Goal: Navigation & Orientation: Find specific page/section

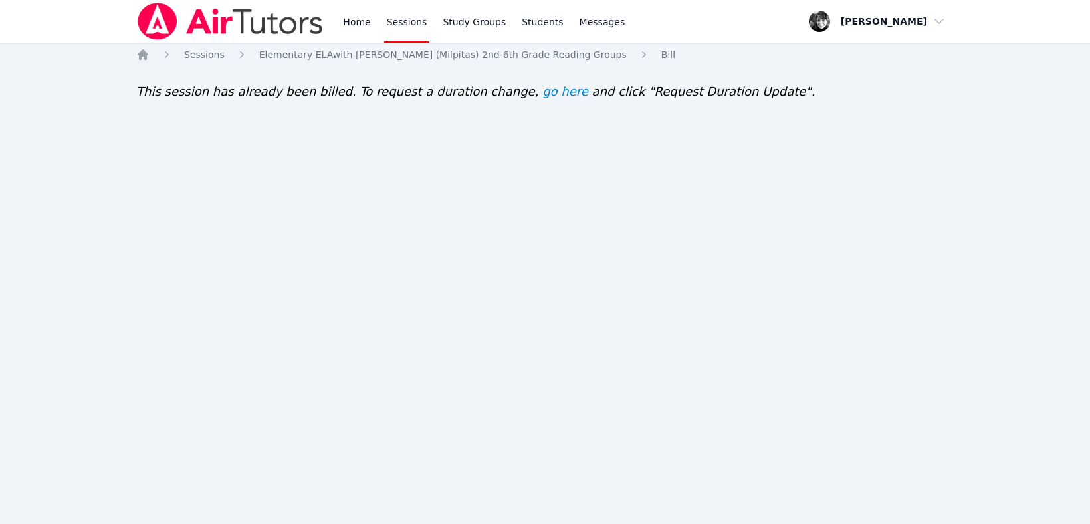
click at [417, 19] on link "Sessions" at bounding box center [407, 21] width 46 height 43
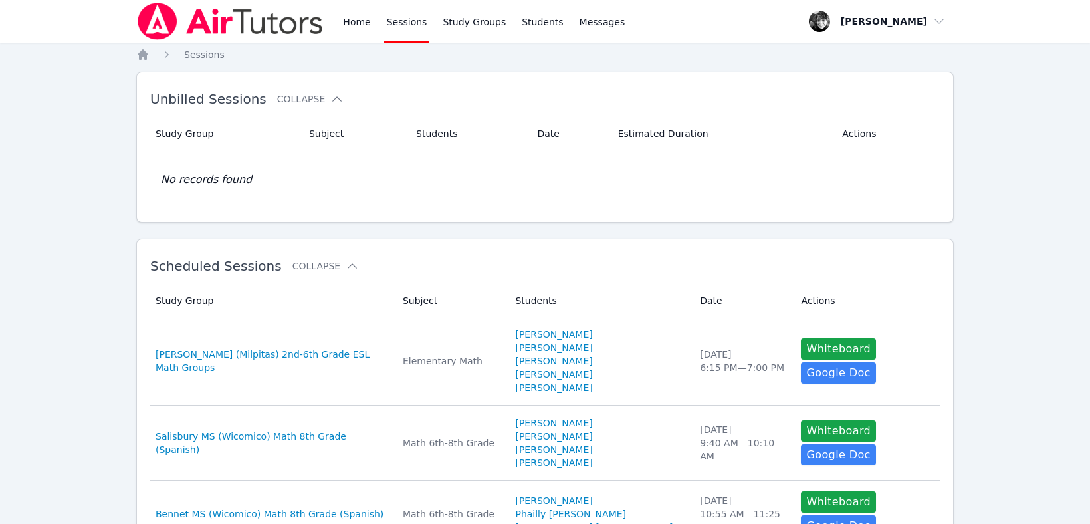
click at [397, 25] on link "Sessions" at bounding box center [407, 21] width 46 height 43
click at [350, 22] on link "Home" at bounding box center [356, 21] width 33 height 43
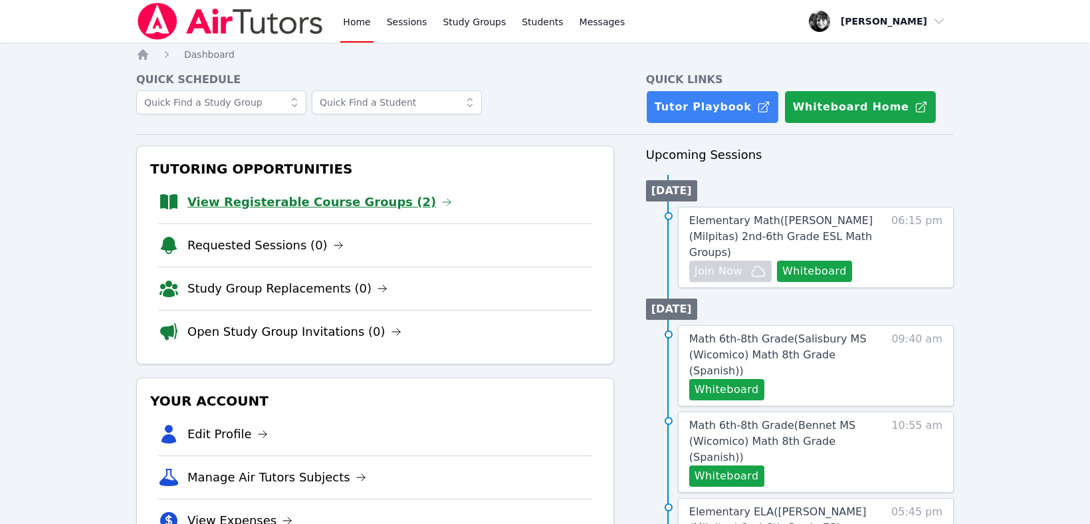
click at [332, 202] on link "View Registerable Course Groups (2)" at bounding box center [319, 202] width 264 height 19
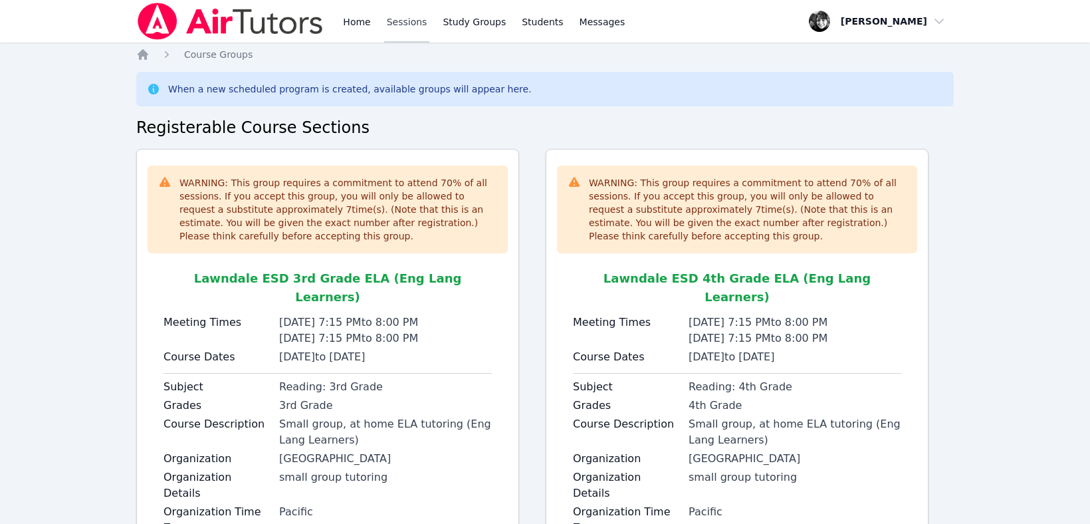
click at [406, 15] on link "Sessions" at bounding box center [407, 21] width 46 height 43
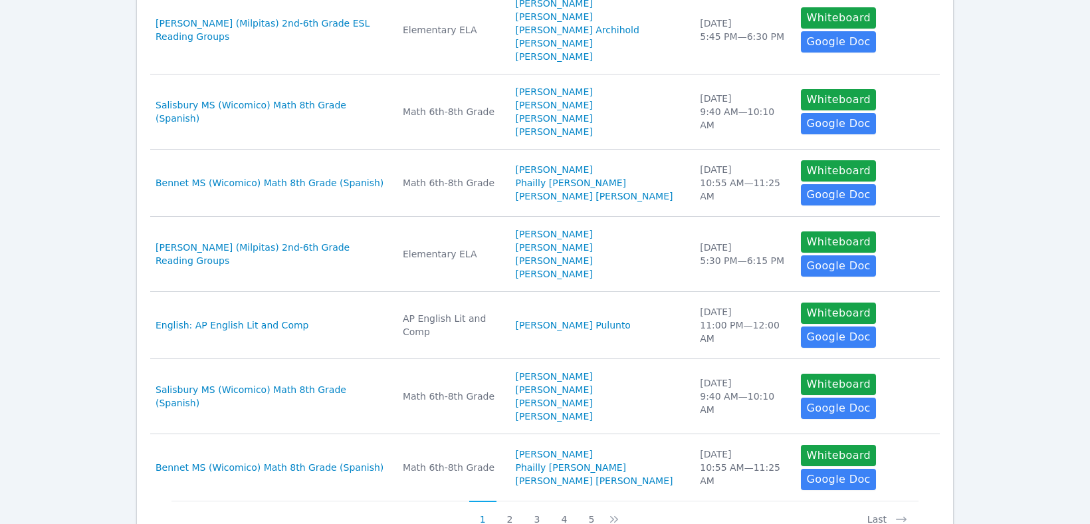
scroll to position [651, 0]
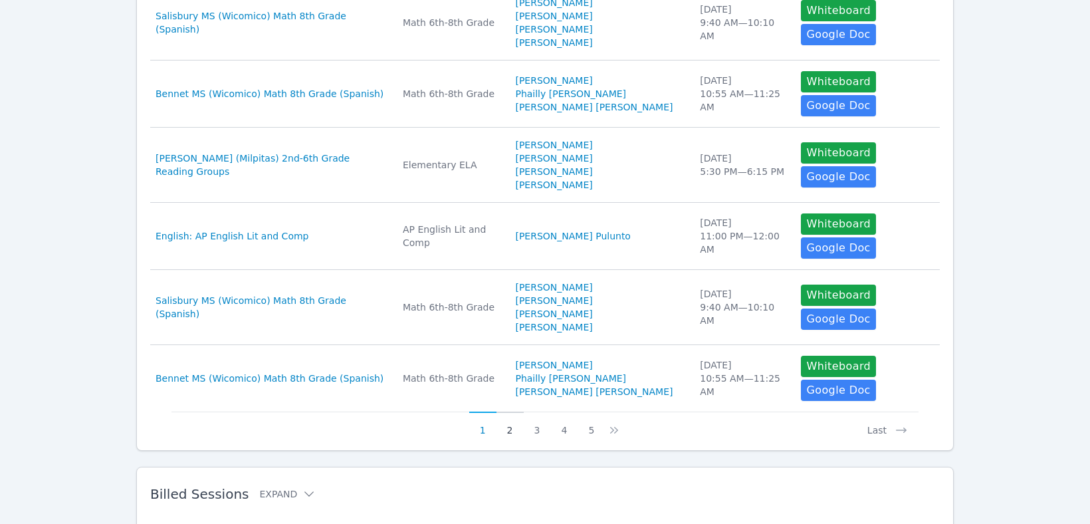
click at [510, 411] on button "2" at bounding box center [509, 423] width 27 height 25
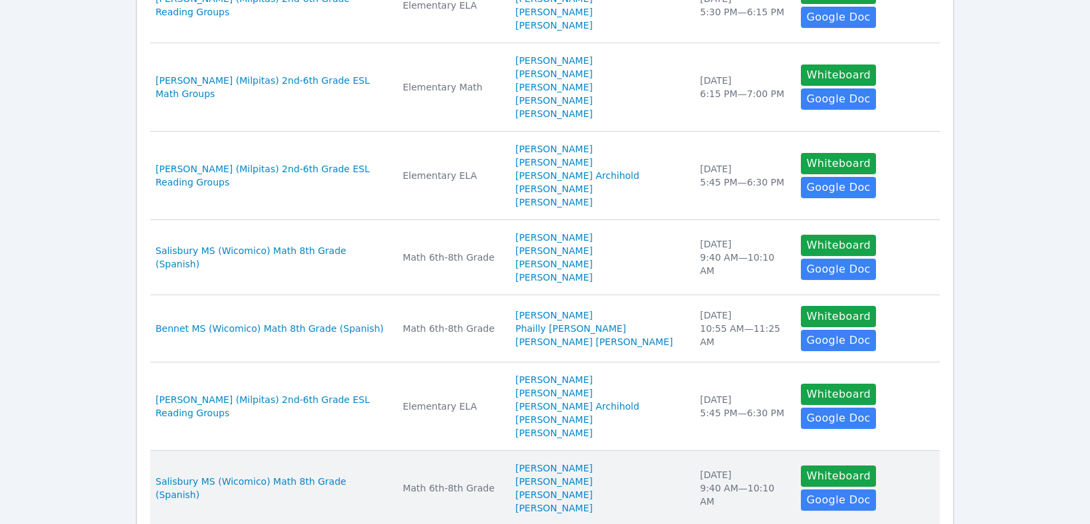
scroll to position [342, 0]
